Goal: Information Seeking & Learning: Check status

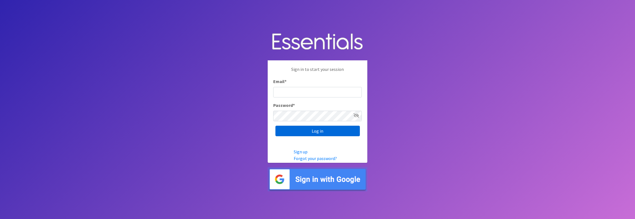
type input "jamie@villagediaperbank.org"
click at [318, 130] on input "Log in" at bounding box center [317, 131] width 84 height 11
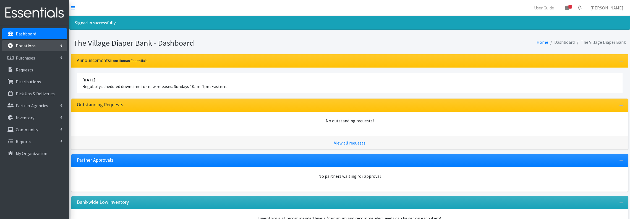
click at [35, 42] on link "Donations" at bounding box center [34, 45] width 65 height 11
click at [35, 54] on link "All Donations" at bounding box center [34, 57] width 65 height 11
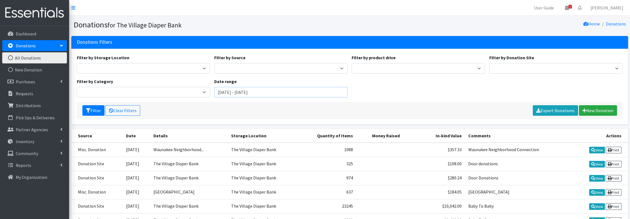
click at [304, 94] on input "July 25, 2025 - October 25, 2025" at bounding box center [280, 92] width 133 height 11
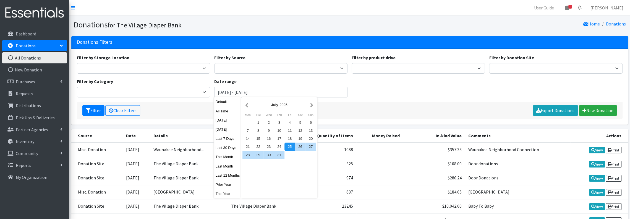
click at [226, 194] on button "This Year" at bounding box center [227, 193] width 27 height 8
type input "[DATE] - [DATE]"
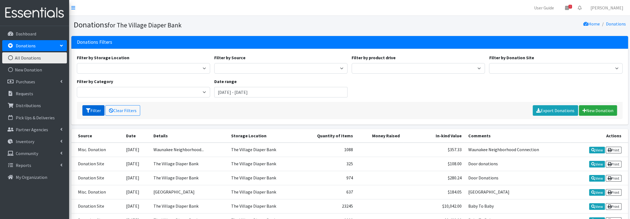
click at [97, 110] on button "Filter" at bounding box center [93, 110] width 22 height 11
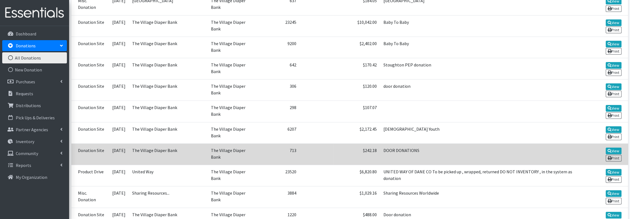
scroll to position [221, 0]
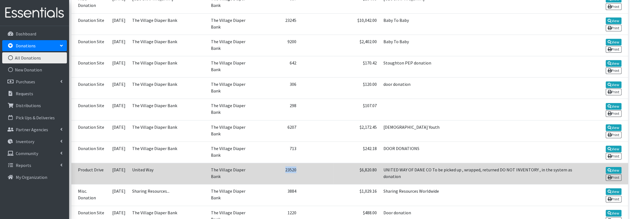
drag, startPoint x: 301, startPoint y: 163, endPoint x: 284, endPoint y: 163, distance: 16.9
click at [284, 163] on tr "Product Drive [DATE] United Way The Village Diaper Bank 23520 $6,820.80 UNITED …" at bounding box center [349, 173] width 557 height 21
copy tr "23520"
